Goal: Task Accomplishment & Management: Use online tool/utility

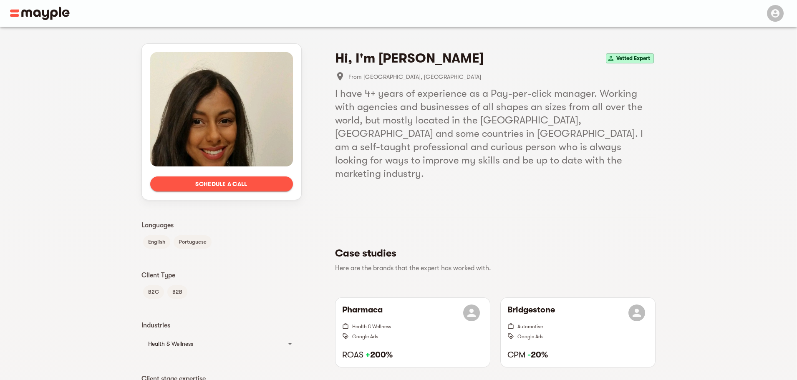
click at [194, 183] on span "Schedule a call" at bounding box center [221, 184] width 129 height 10
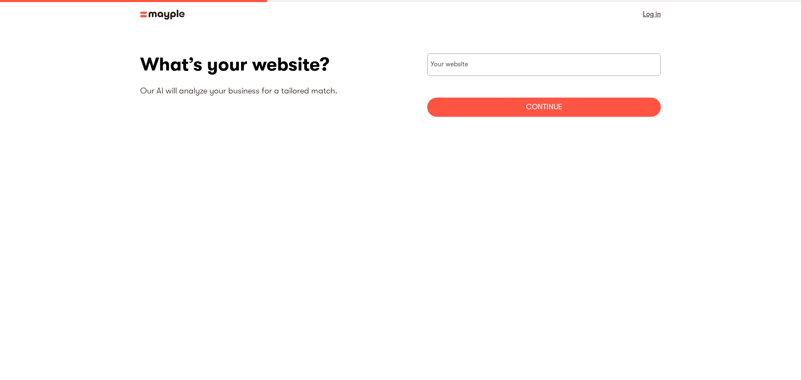
click at [149, 14] on img at bounding box center [162, 15] width 45 height 10
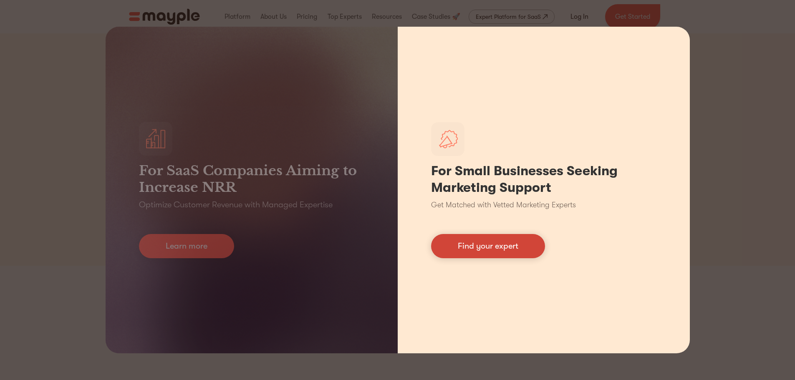
click at [456, 246] on link "Find your expert" at bounding box center [488, 246] width 114 height 24
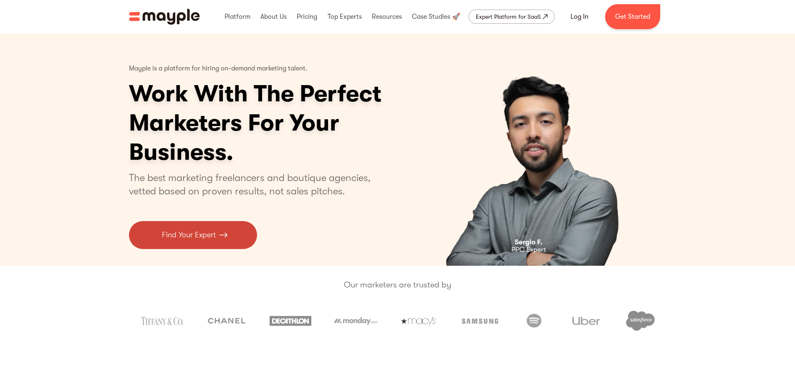
click at [203, 238] on p "Find Your Expert" at bounding box center [189, 234] width 54 height 11
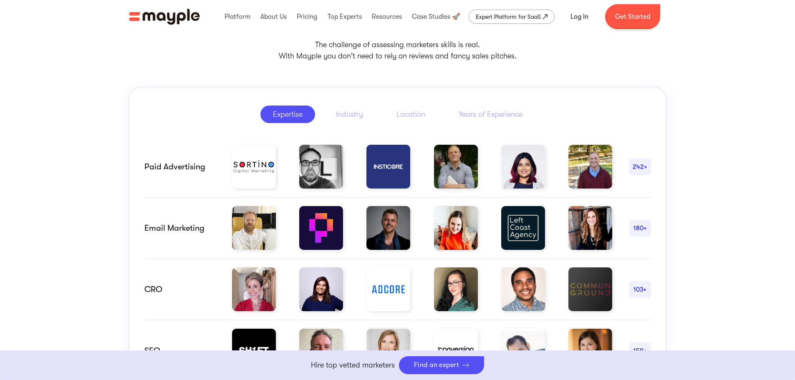
scroll to position [389, 0]
